Goal: Check status: Check status

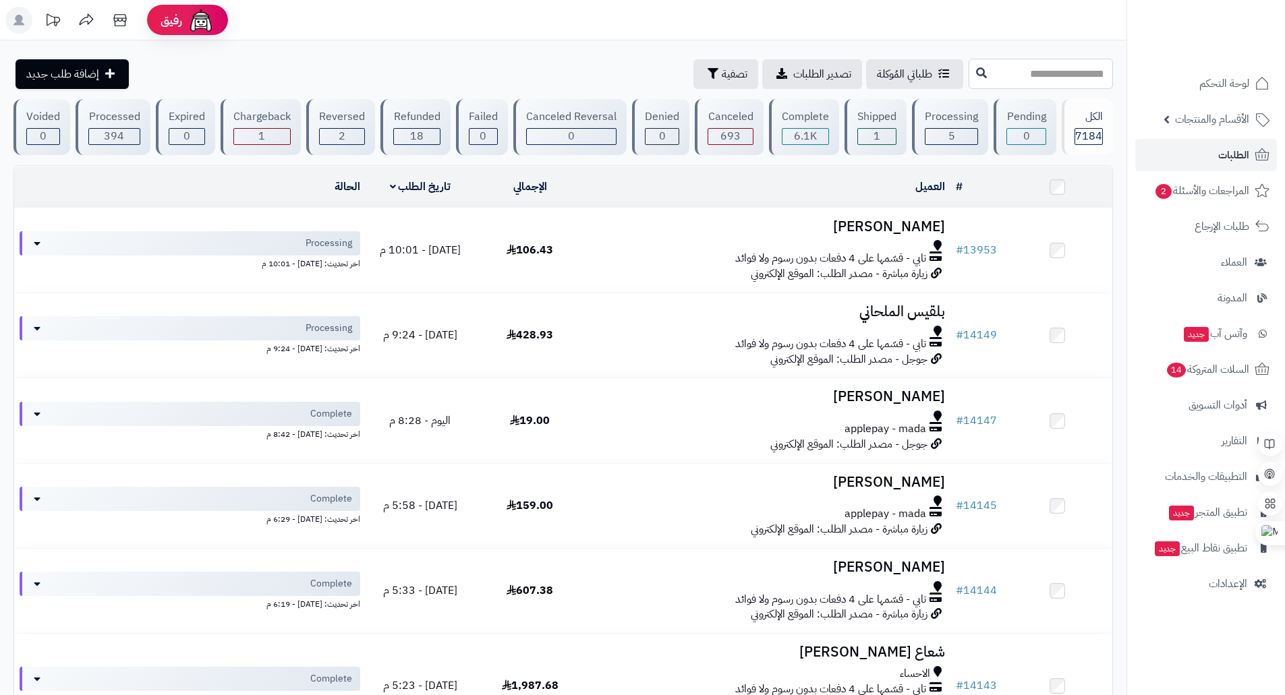
click at [1049, 73] on input "text" at bounding box center [1041, 74] width 144 height 30
type input "*****"
